Goal: Understand site structure: Understand site structure

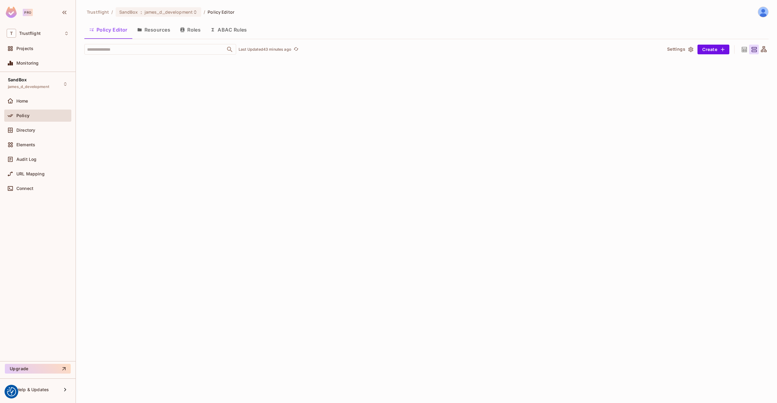
scroll to position [3752, 0]
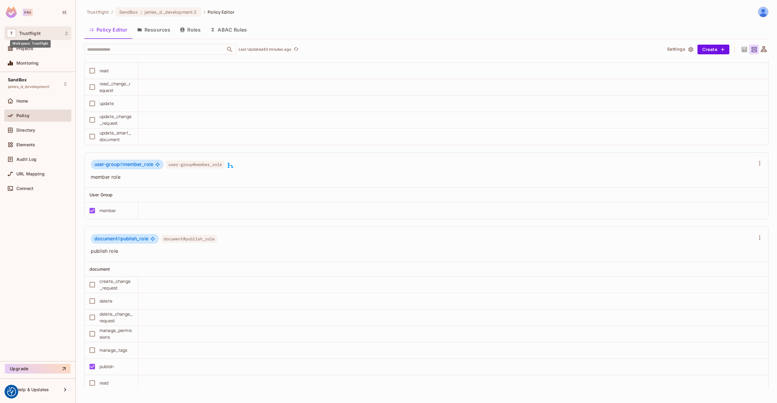
click at [37, 32] on span "Trustflight" at bounding box center [30, 33] width 22 height 5
click at [34, 29] on div at bounding box center [388, 201] width 777 height 403
click at [43, 38] on div "T Trustflight" at bounding box center [37, 33] width 67 height 14
click at [45, 36] on div at bounding box center [388, 201] width 777 height 403
click at [34, 47] on div "Projects" at bounding box center [42, 48] width 53 height 5
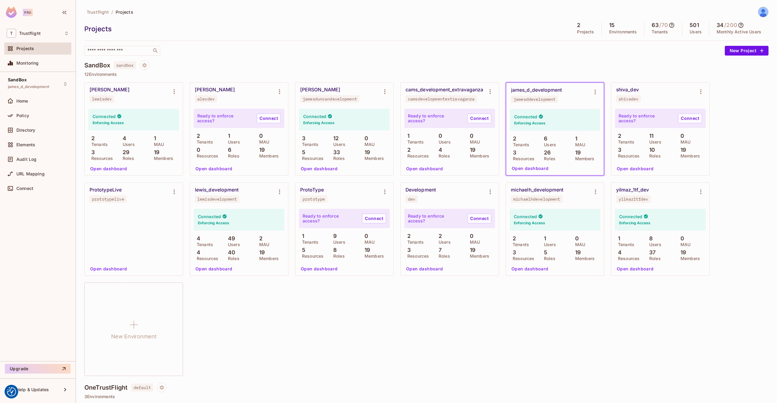
scroll to position [102, 0]
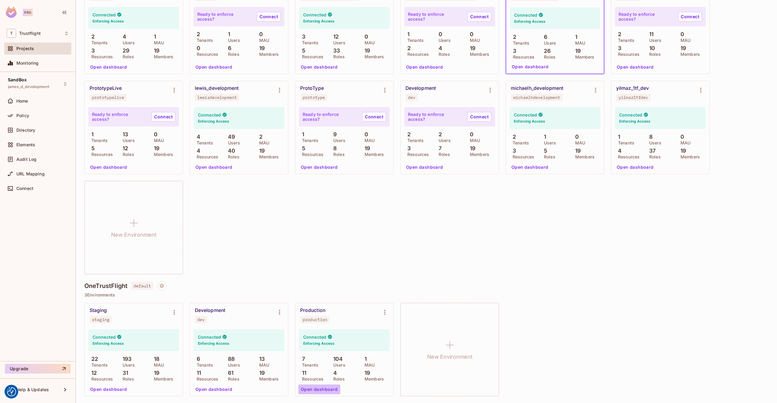
drag, startPoint x: 323, startPoint y: 390, endPoint x: 335, endPoint y: 384, distance: 13.0
click at [323, 390] on button "Open dashboard" at bounding box center [319, 390] width 42 height 10
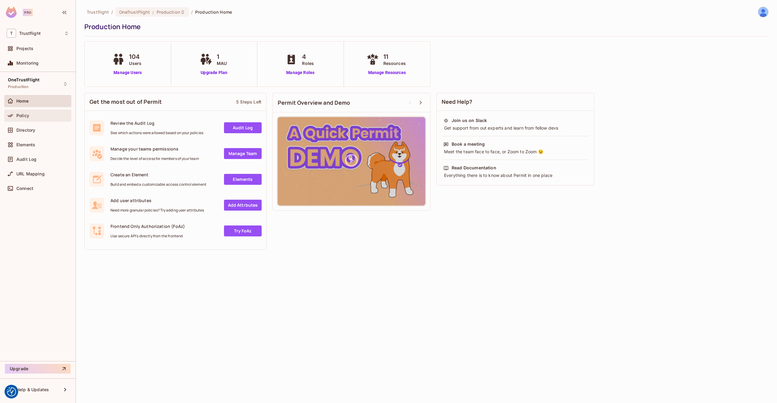
click at [46, 113] on div "Policy" at bounding box center [42, 115] width 53 height 5
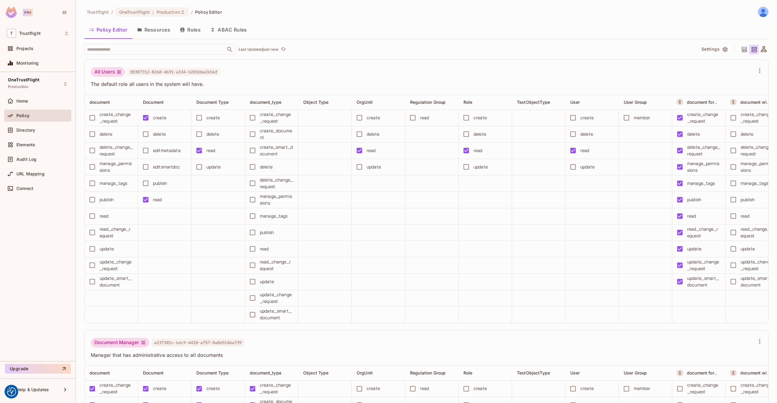
click at [157, 34] on button "Resources" at bounding box center [153, 29] width 43 height 15
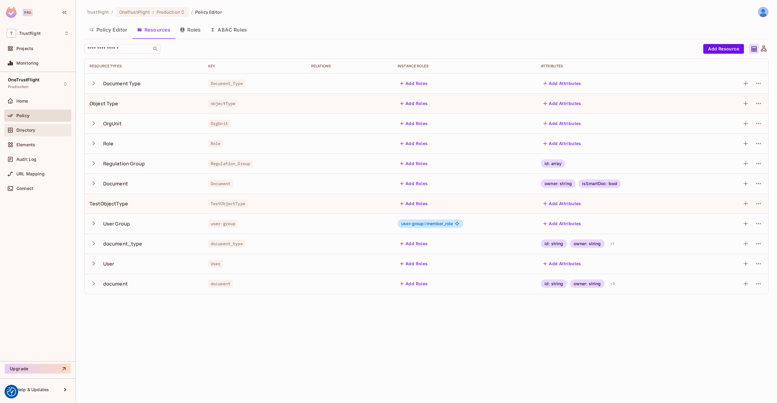
click at [27, 131] on span "Directory" at bounding box center [25, 130] width 19 height 5
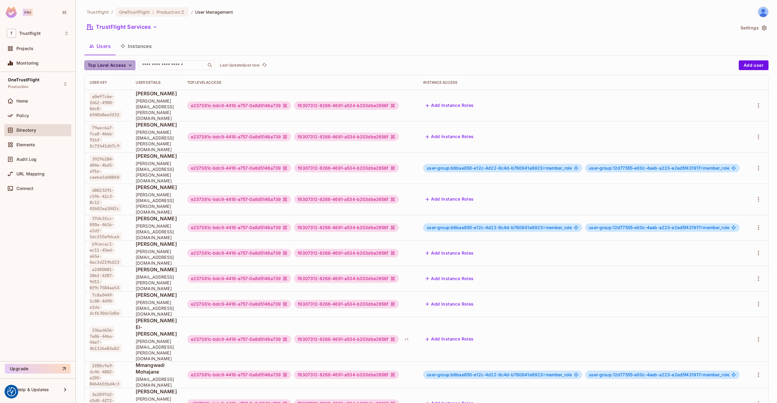
click at [122, 67] on span "Top Level Access" at bounding box center [107, 66] width 38 height 8
drag, startPoint x: 195, startPoint y: 45, endPoint x: 144, endPoint y: 50, distance: 50.9
click at [193, 46] on div at bounding box center [388, 201] width 777 height 403
click at [138, 46] on button "Instances" at bounding box center [136, 46] width 41 height 15
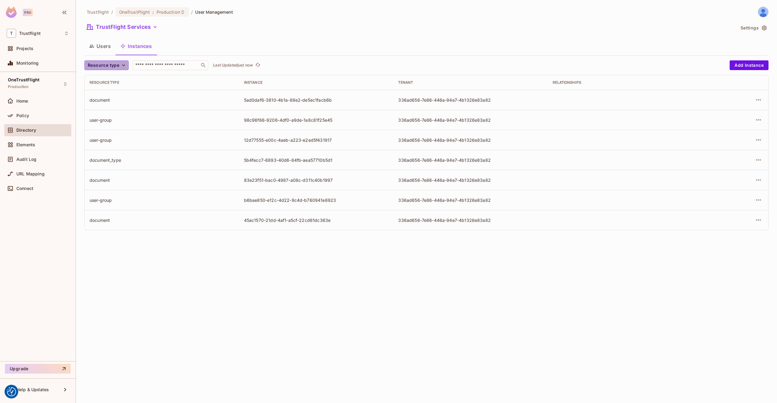
click at [114, 66] on span "Resource type" at bounding box center [104, 66] width 32 height 8
click at [219, 45] on div at bounding box center [388, 201] width 777 height 403
click at [35, 117] on div "Policy" at bounding box center [42, 115] width 53 height 5
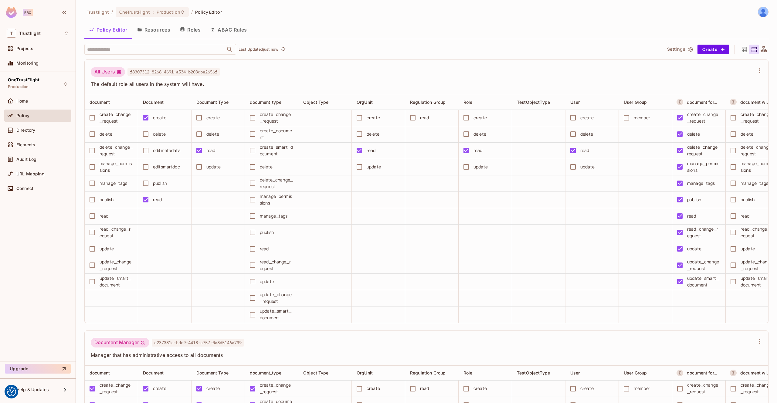
click at [151, 36] on button "Resources" at bounding box center [153, 29] width 43 height 15
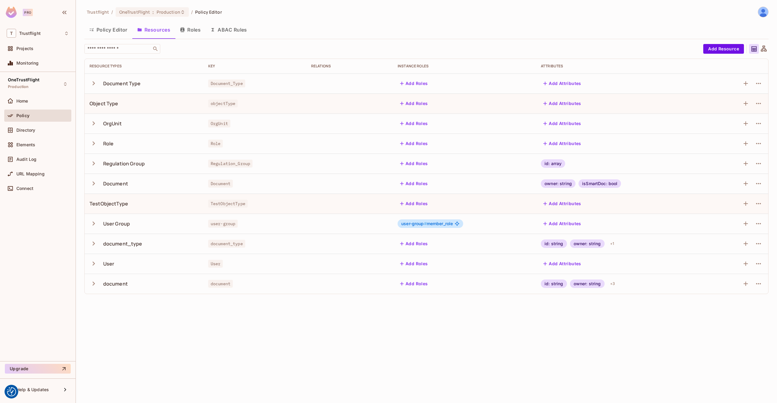
click at [193, 34] on button "Roles" at bounding box center [190, 29] width 30 height 15
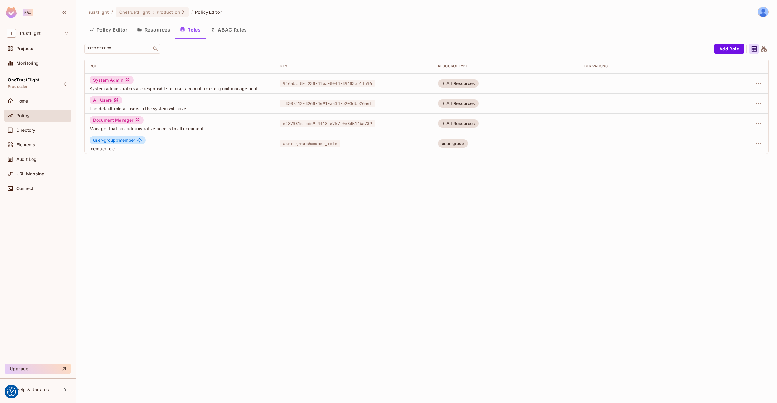
click at [231, 32] on button "ABAC Rules" at bounding box center [229, 29] width 46 height 15
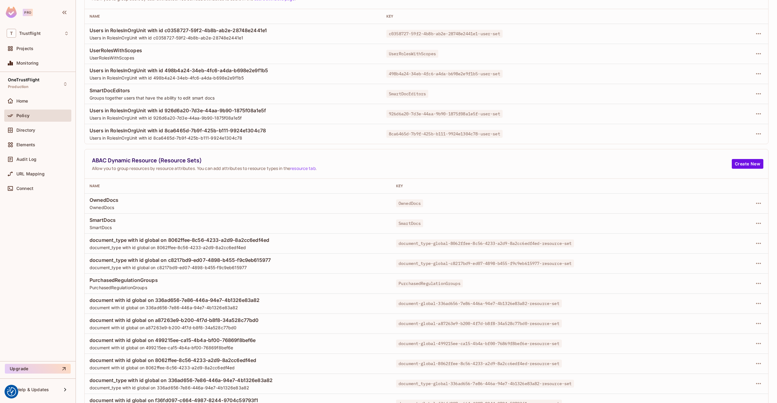
scroll to position [96, 0]
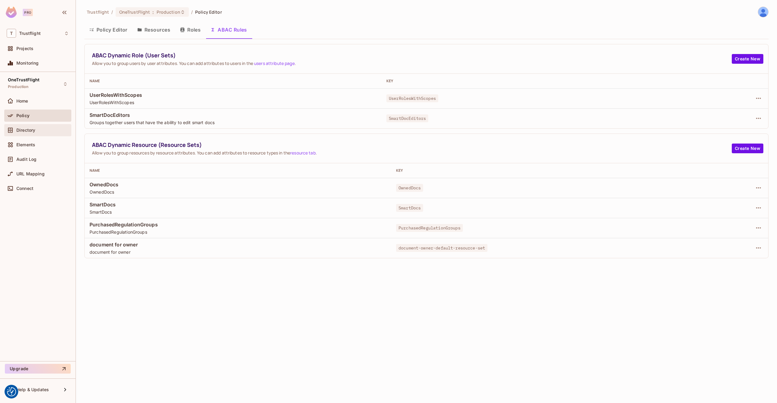
click at [45, 126] on div "Directory" at bounding box center [37, 130] width 67 height 12
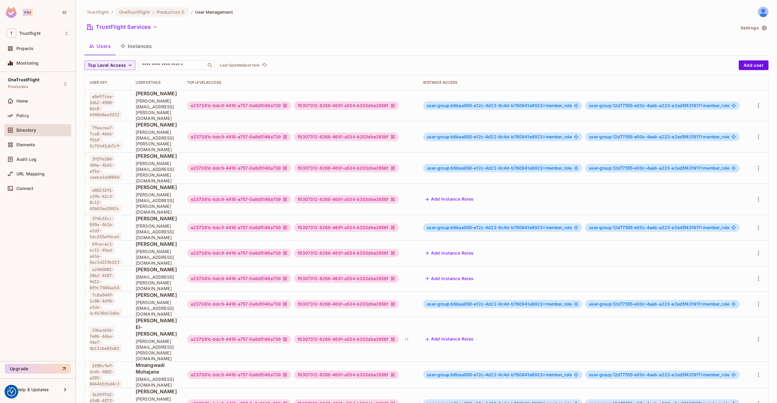
click at [138, 43] on button "Instances" at bounding box center [136, 46] width 41 height 15
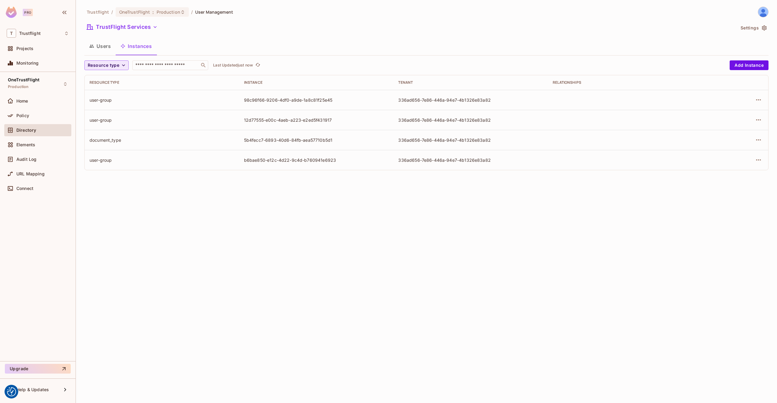
click at [117, 66] on span "Resource type" at bounding box center [104, 66] width 32 height 8
click at [114, 142] on span "Document" at bounding box center [106, 144] width 35 height 6
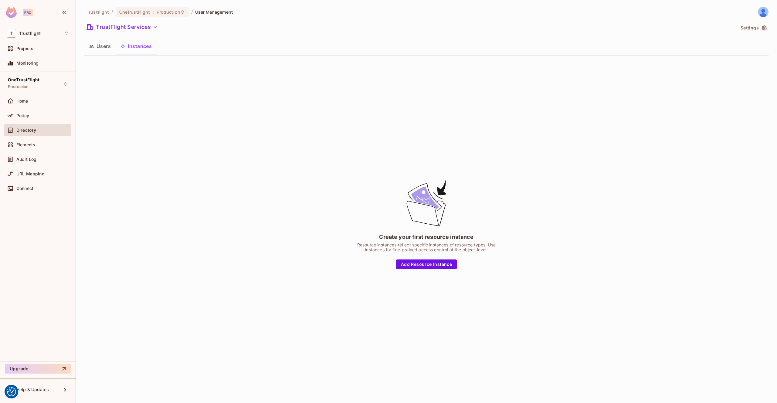
click at [108, 45] on button "Users" at bounding box center [99, 46] width 31 height 15
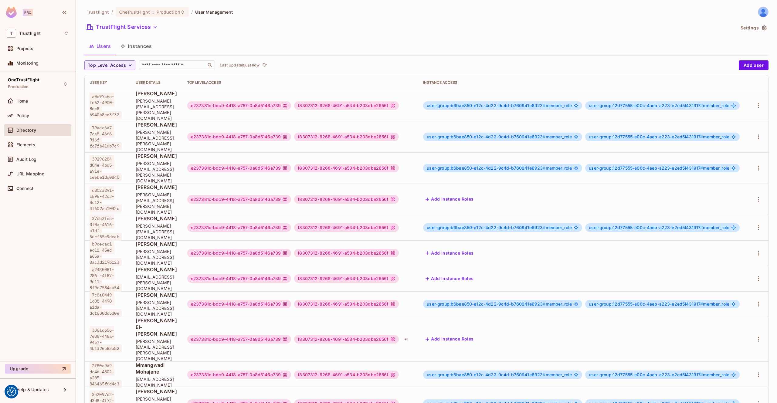
click at [146, 46] on button "Instances" at bounding box center [136, 46] width 41 height 15
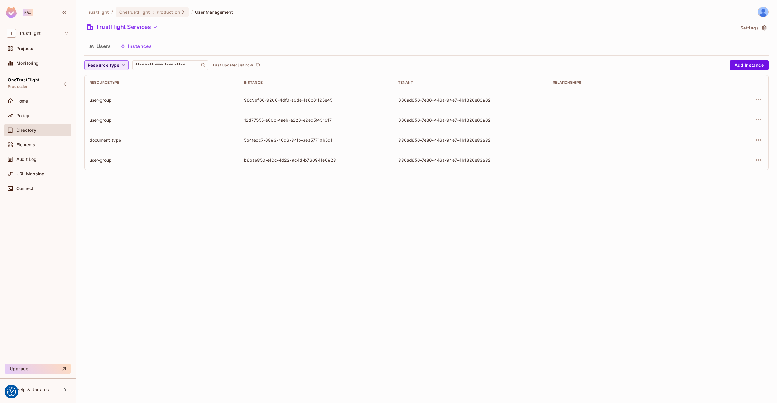
click at [119, 66] on button "Resource type" at bounding box center [106, 65] width 44 height 10
drag, startPoint x: 307, startPoint y: 40, endPoint x: 173, endPoint y: 52, distance: 134.1
click at [306, 41] on div at bounding box center [388, 201] width 777 height 403
click at [114, 66] on span "Resource type" at bounding box center [104, 66] width 32 height 8
click at [115, 82] on span "Document Type" at bounding box center [106, 79] width 35 height 6
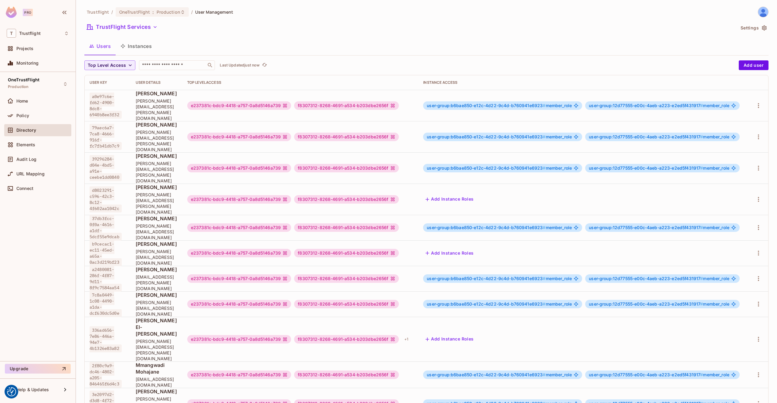
click at [139, 45] on button "Instances" at bounding box center [136, 46] width 41 height 15
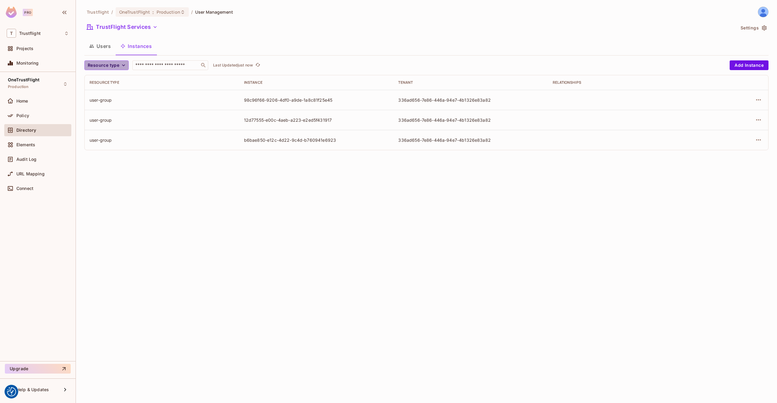
click at [125, 66] on icon "button" at bounding box center [124, 65] width 6 height 6
click at [111, 81] on span "Document Type" at bounding box center [106, 79] width 35 height 6
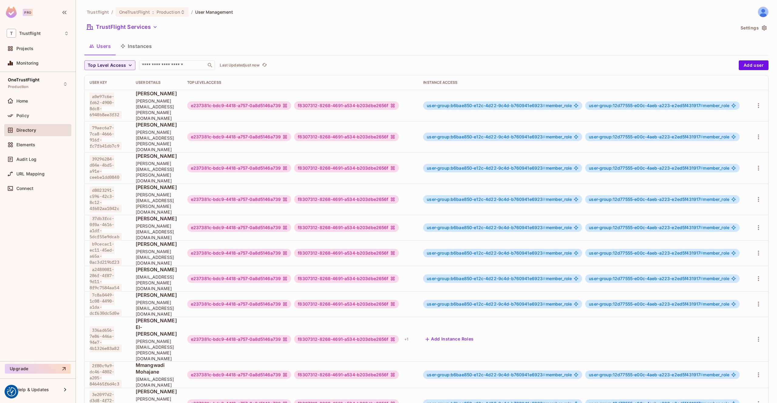
click at [131, 48] on button "Instances" at bounding box center [136, 46] width 41 height 15
